Goal: Transaction & Acquisition: Purchase product/service

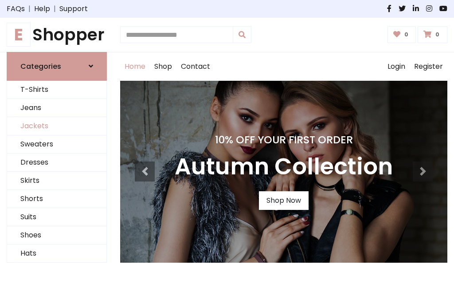
click at [57, 126] on link "Jackets" at bounding box center [56, 126] width 99 height 18
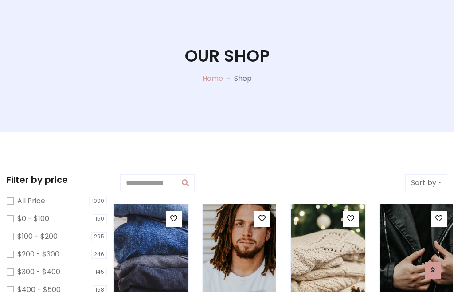
scroll to position [45, 0]
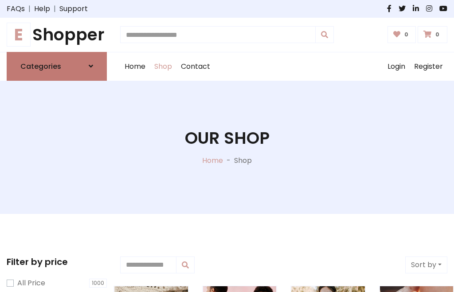
click at [57, 66] on h6 "Categories" at bounding box center [40, 66] width 41 height 8
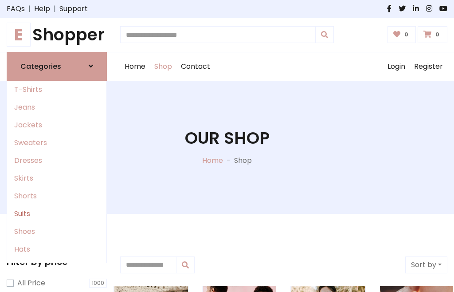
click at [57, 213] on link "Suits" at bounding box center [56, 214] width 99 height 18
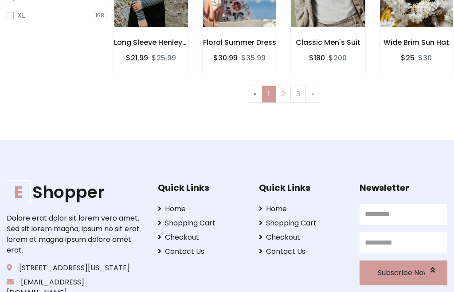
scroll to position [45, 0]
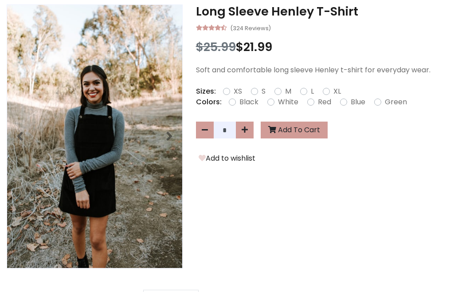
scroll to position [252, 0]
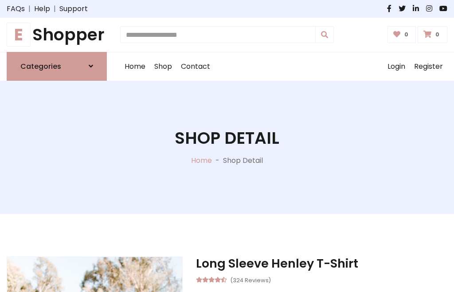
scroll to position [828, 0]
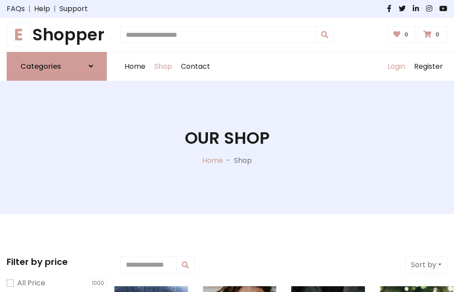
click at [396, 66] on link "Login" at bounding box center [396, 66] width 27 height 28
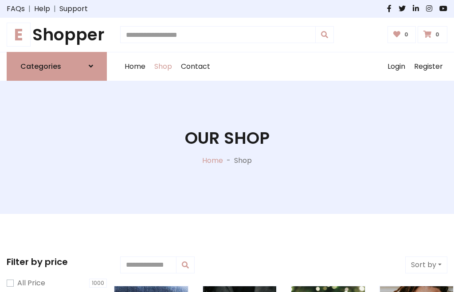
scroll to position [45, 0]
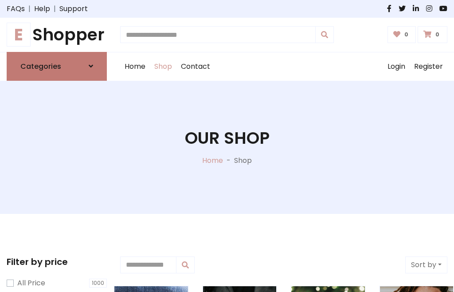
click at [91, 66] on icon at bounding box center [91, 66] width 4 height 7
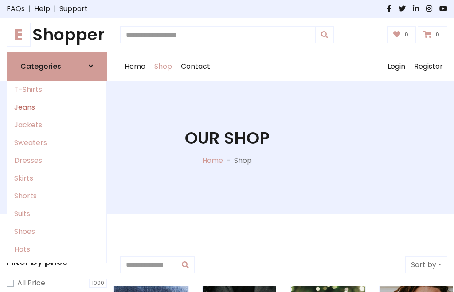
click at [57, 107] on link "Jeans" at bounding box center [56, 107] width 99 height 18
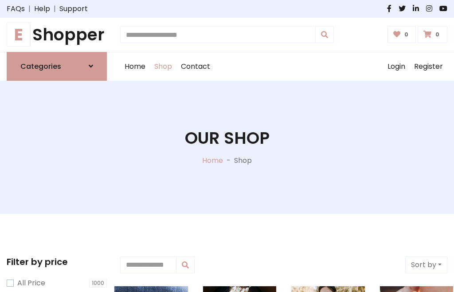
scroll to position [45, 0]
